Goal: Purchase product/service

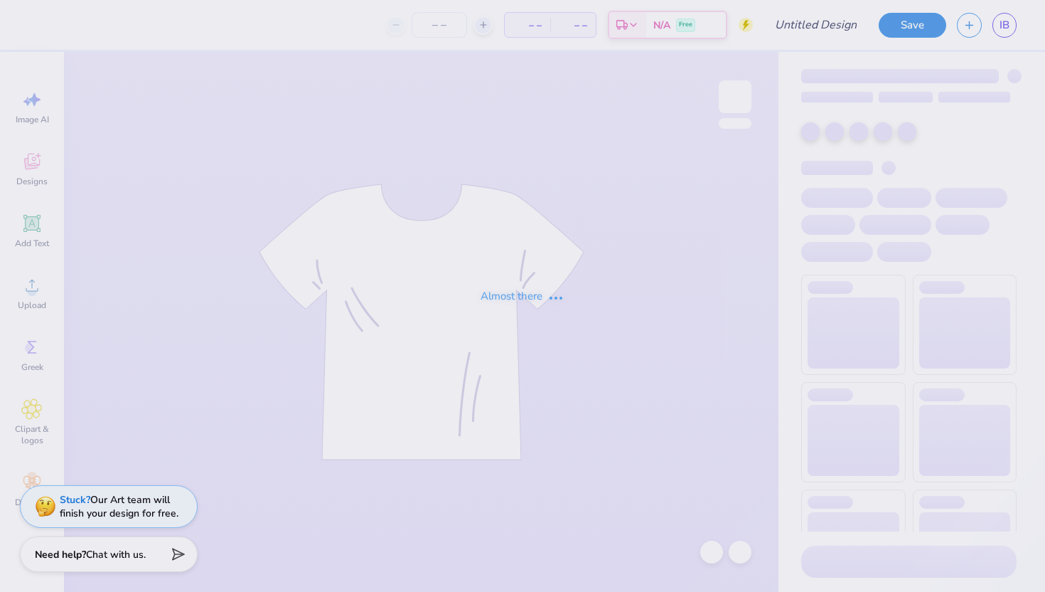
type input "Gphi Parents Weekend"
type input "48"
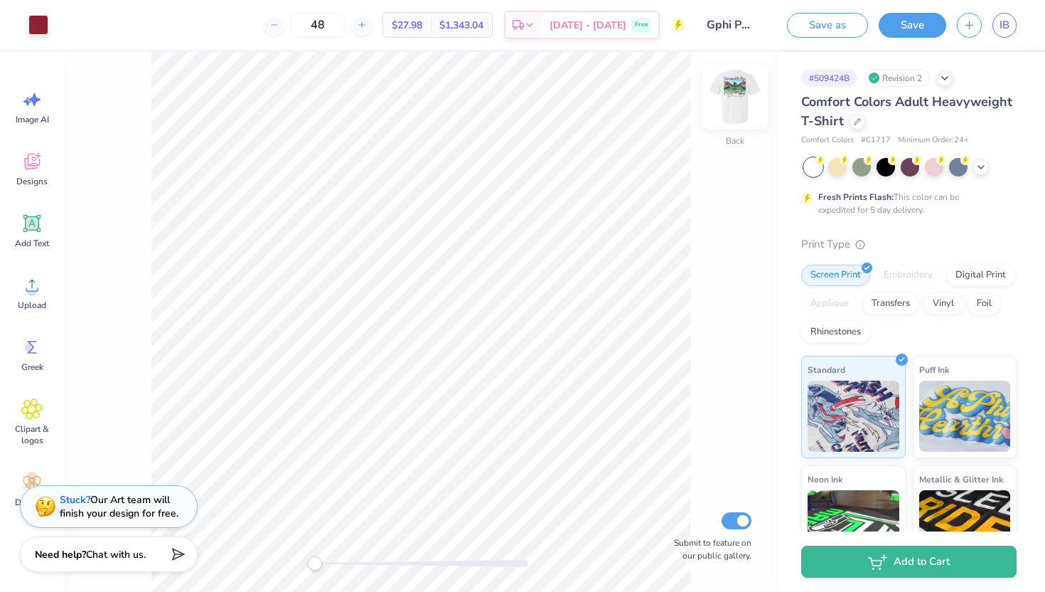
click at [734, 95] on img at bounding box center [735, 96] width 57 height 57
click at [747, 82] on img at bounding box center [735, 96] width 57 height 57
click at [756, 96] on div "Front Submit to feature on our public gallery." at bounding box center [421, 322] width 715 height 540
click at [750, 96] on img at bounding box center [735, 96] width 57 height 57
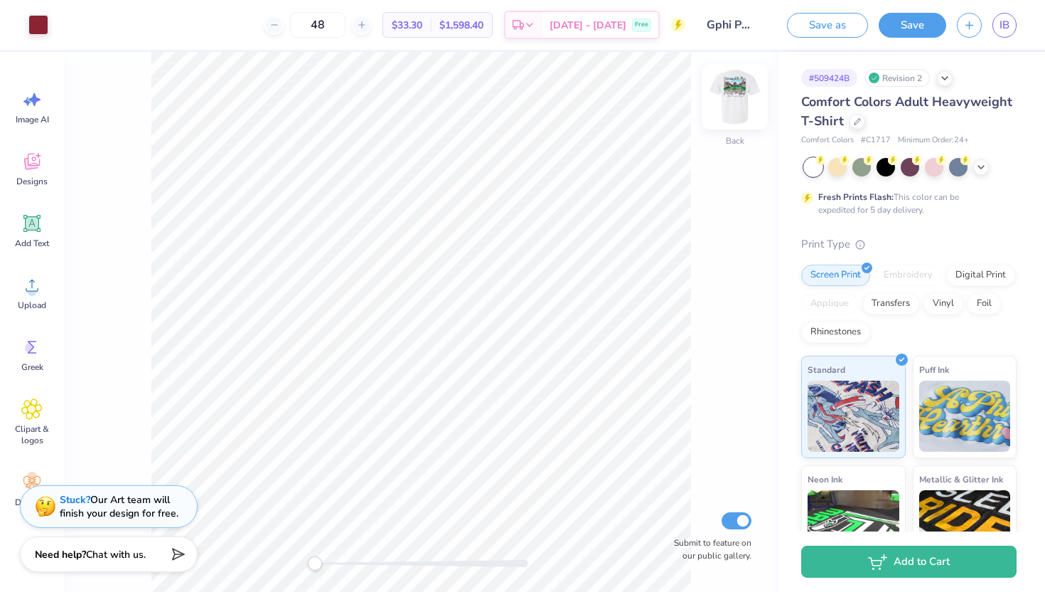
click at [737, 94] on img at bounding box center [735, 96] width 57 height 57
click at [737, 94] on img at bounding box center [735, 96] width 28 height 28
click at [738, 104] on img at bounding box center [735, 96] width 57 height 57
click at [740, 91] on img at bounding box center [735, 96] width 57 height 57
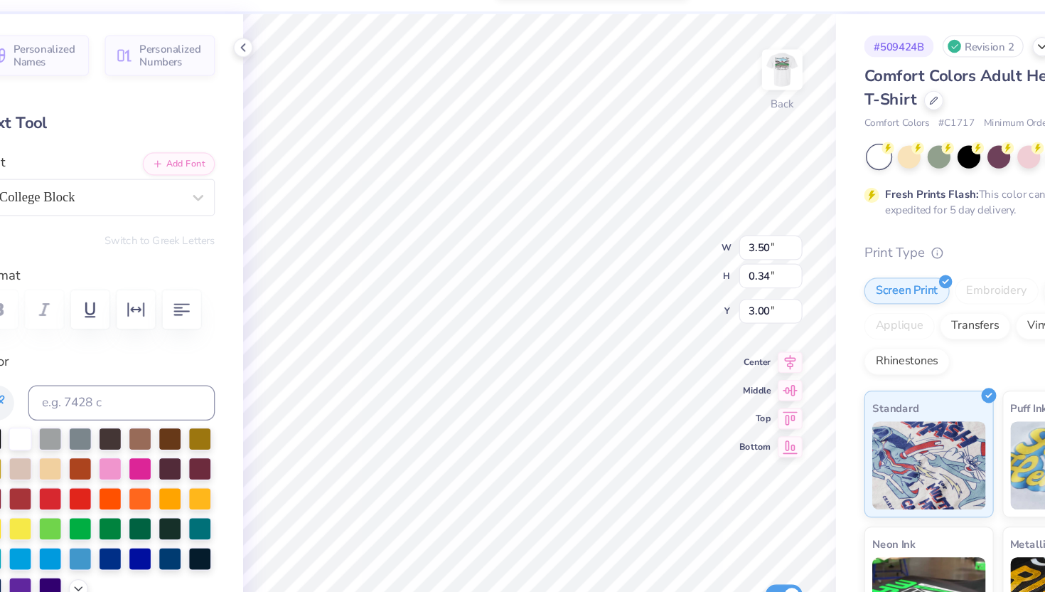
scroll to position [0, 1]
type textarea "FAMILY WEEKEND"
